Goal: Navigation & Orientation: Find specific page/section

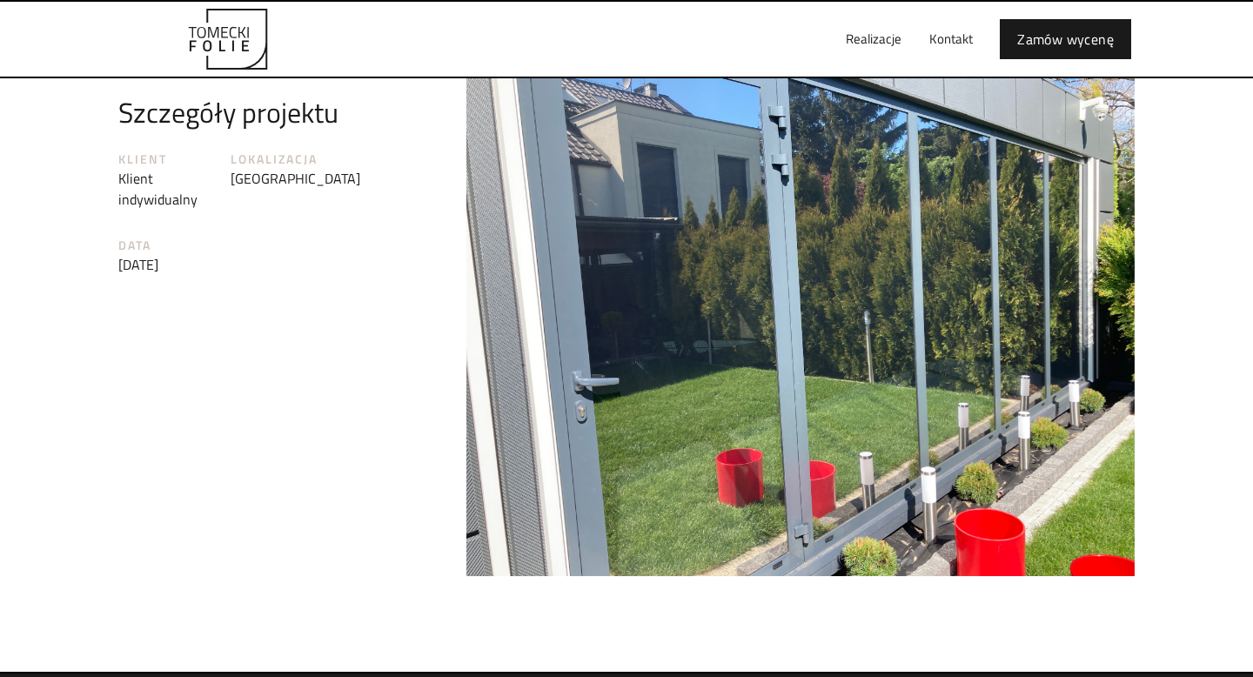
scroll to position [2211, 0]
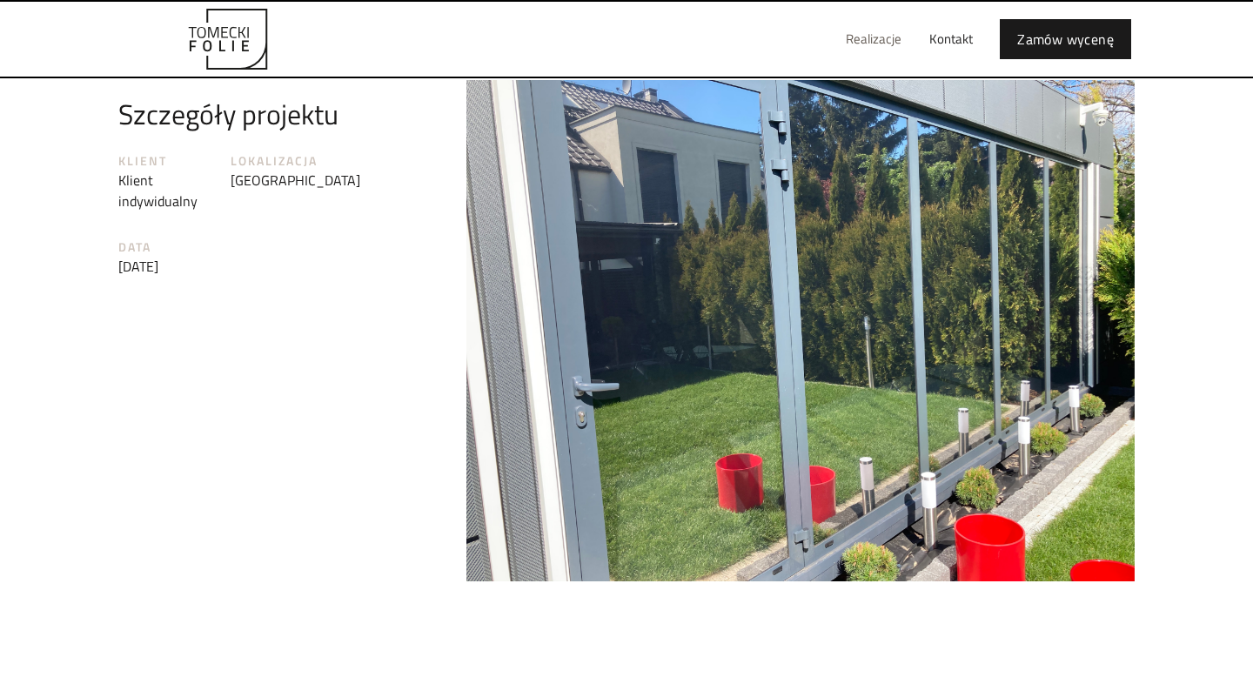
click at [888, 42] on link "Realizacje" at bounding box center [874, 39] width 84 height 56
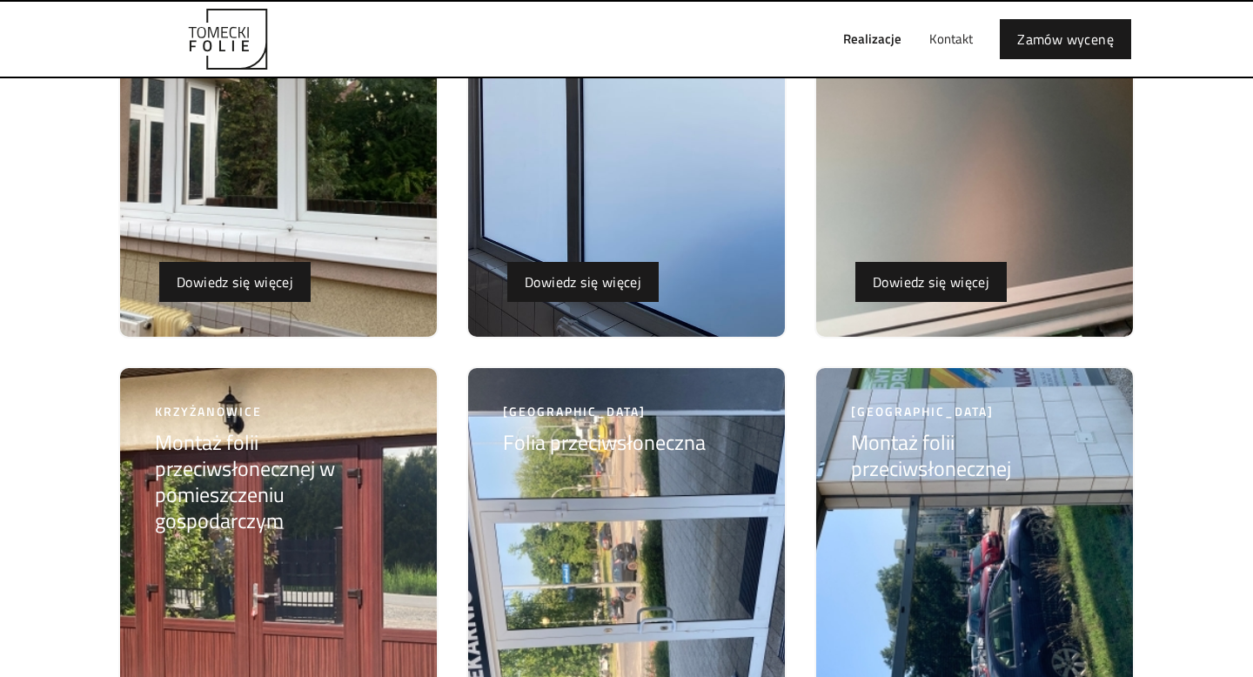
scroll to position [3121, 0]
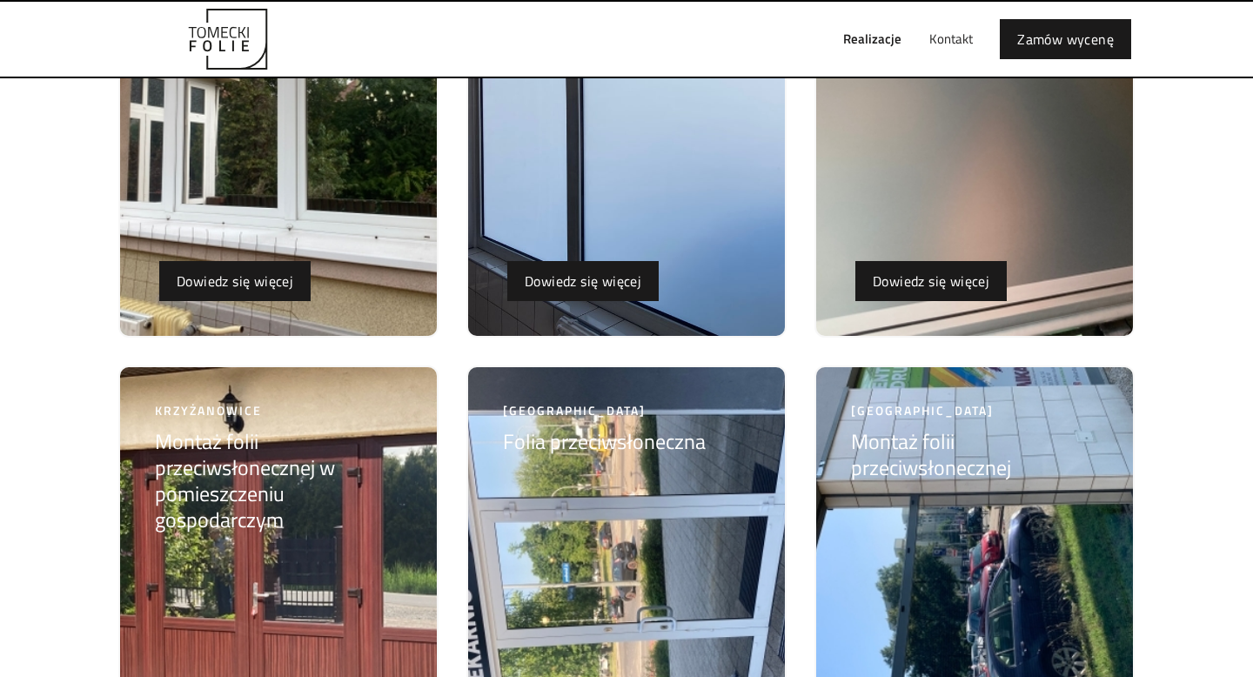
click at [611, 537] on img at bounding box center [626, 565] width 317 height 397
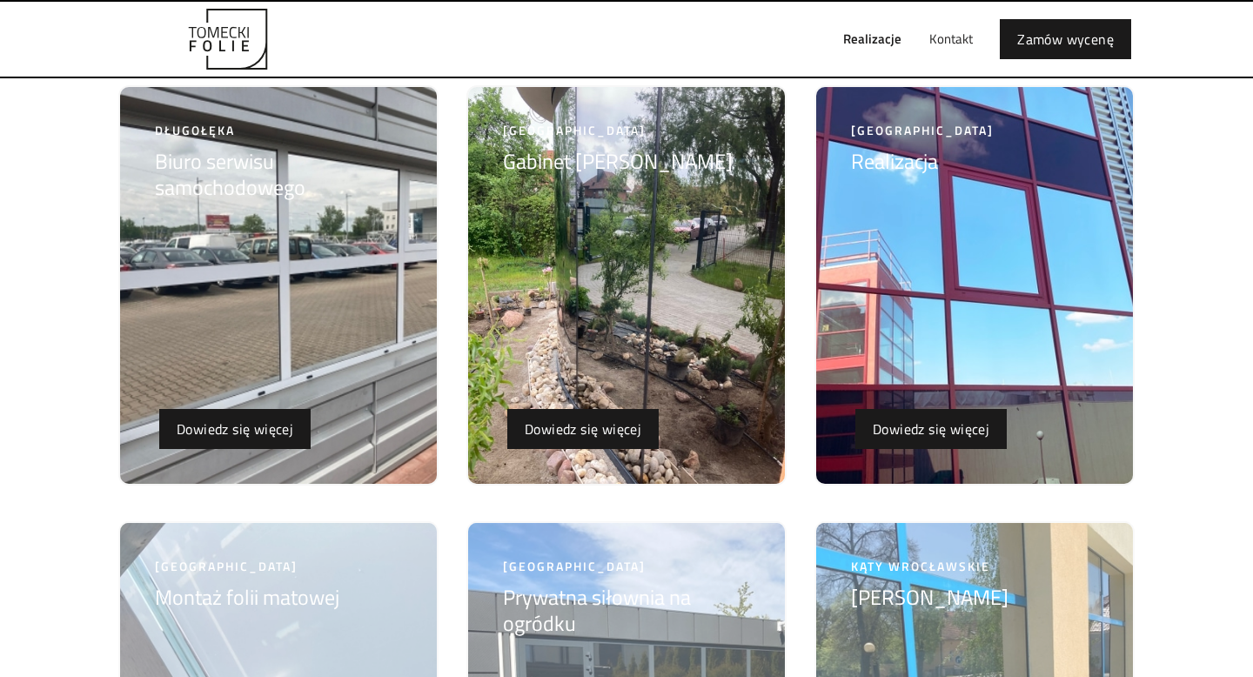
scroll to position [5116, 0]
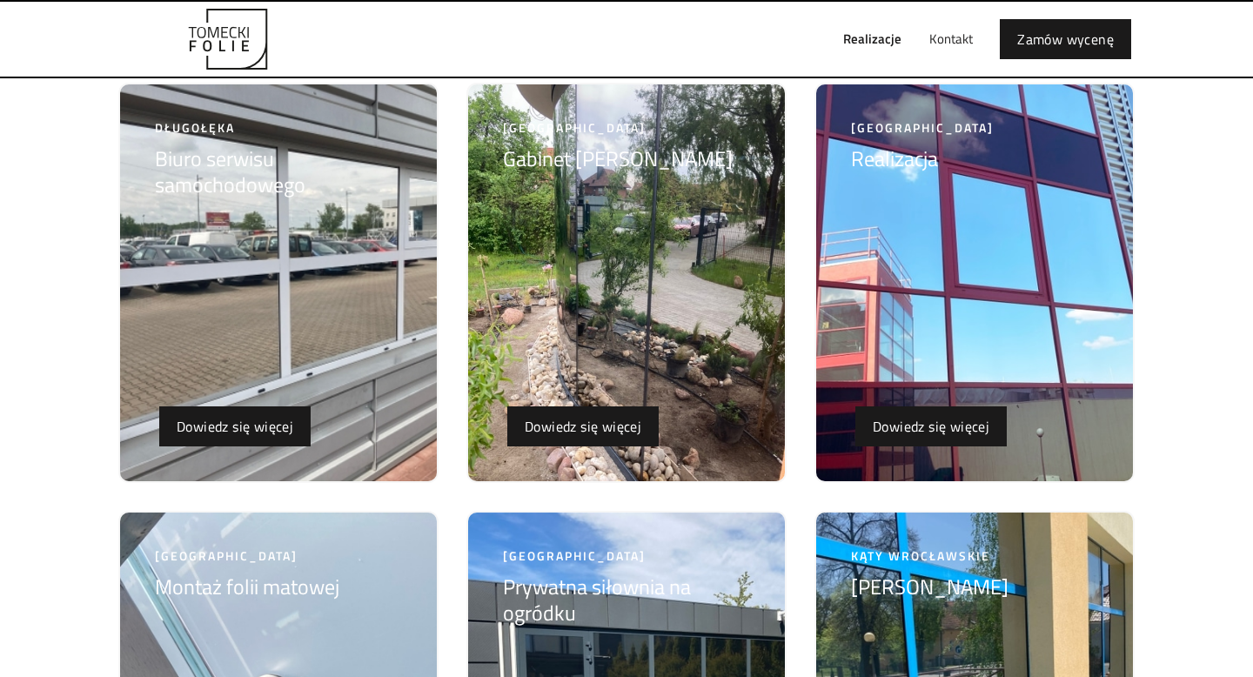
click at [613, 324] on img at bounding box center [626, 282] width 317 height 397
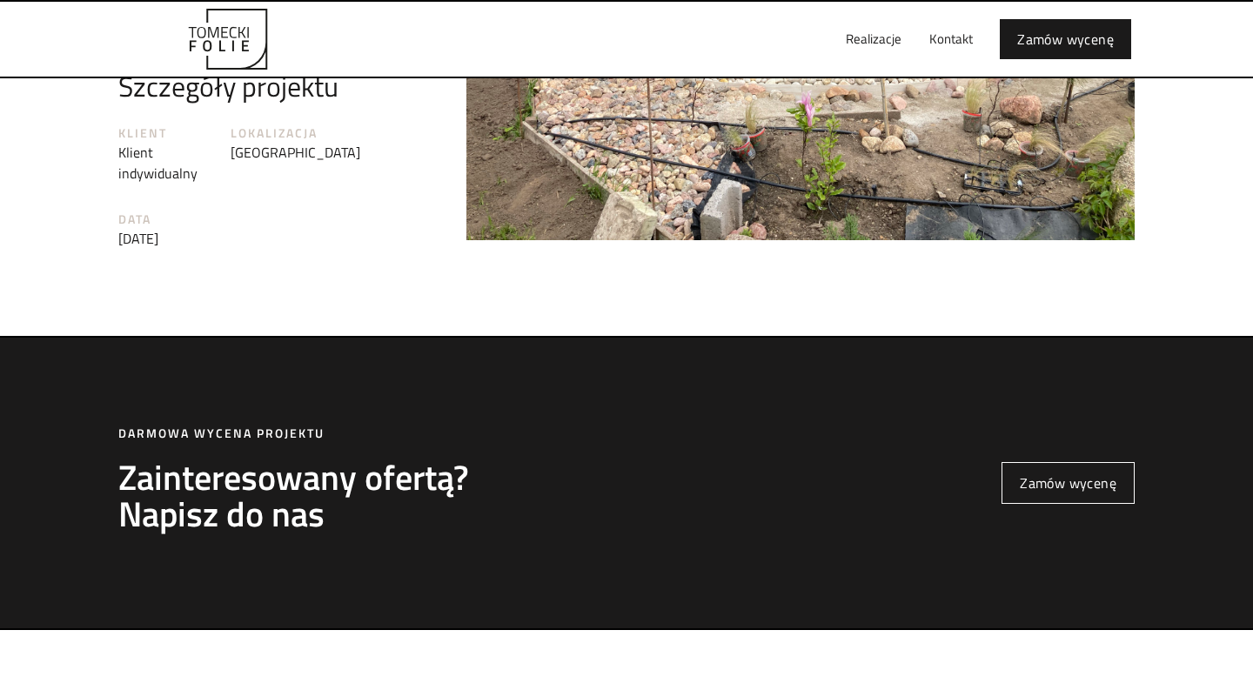
scroll to position [2983, 0]
